Goal: Task Accomplishment & Management: Use online tool/utility

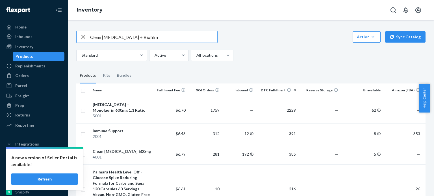
type input "Clean [MEDICAL_DATA] + Biofilm"
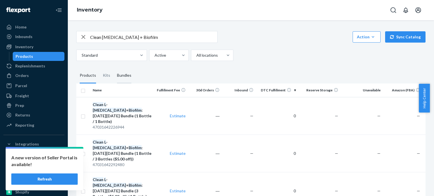
click at [126, 77] on div "Bundles" at bounding box center [124, 76] width 14 height 16
click at [114, 68] on input "Bundles" at bounding box center [114, 68] width 0 height 0
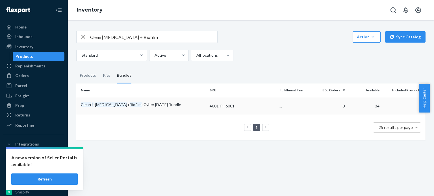
click at [130, 105] on em "Biofilm" at bounding box center [136, 104] width 12 height 5
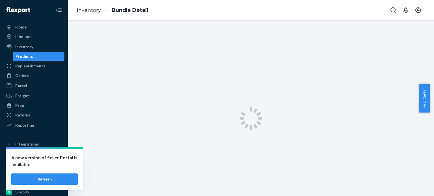
click at [51, 181] on button "Refresh" at bounding box center [44, 179] width 66 height 11
